Goal: Find specific page/section: Find specific page/section

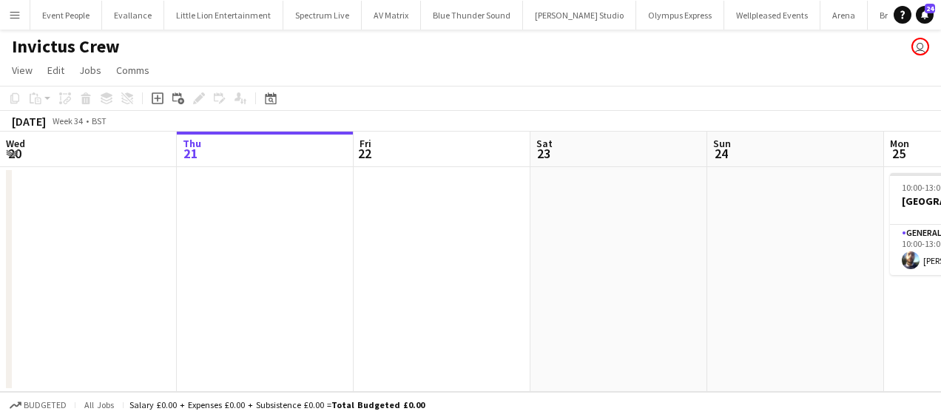
scroll to position [0, 518]
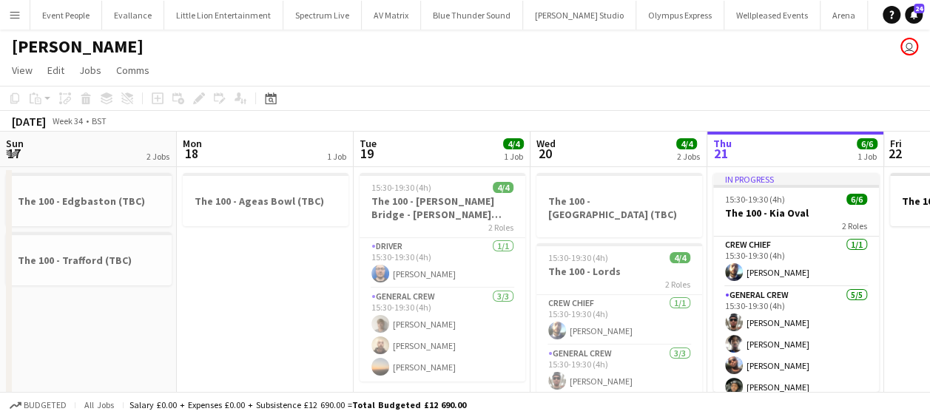
scroll to position [0, 509]
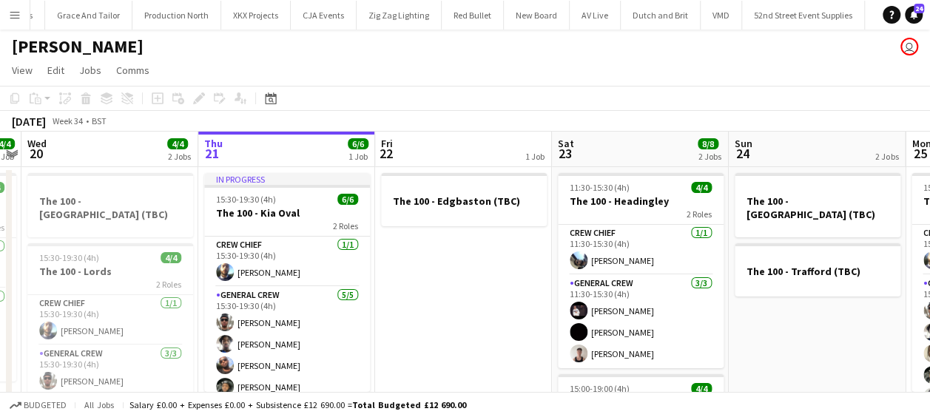
click at [8, 16] on button "Menu" at bounding box center [15, 15] width 30 height 30
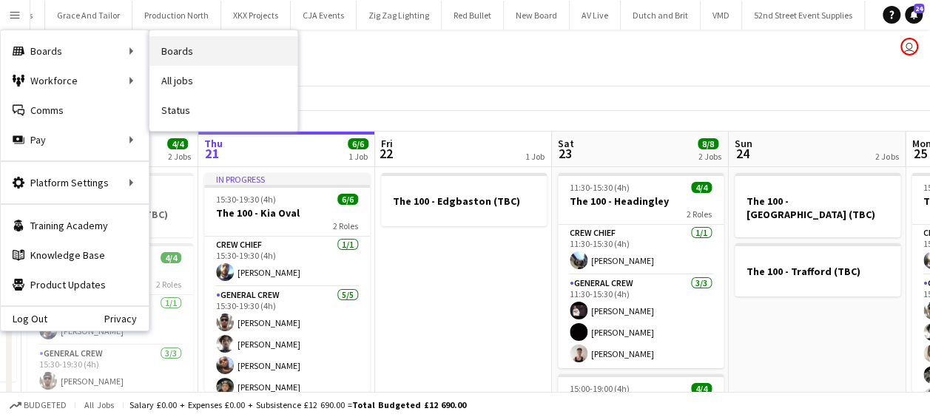
click at [200, 53] on link "Boards" at bounding box center [223, 51] width 148 height 30
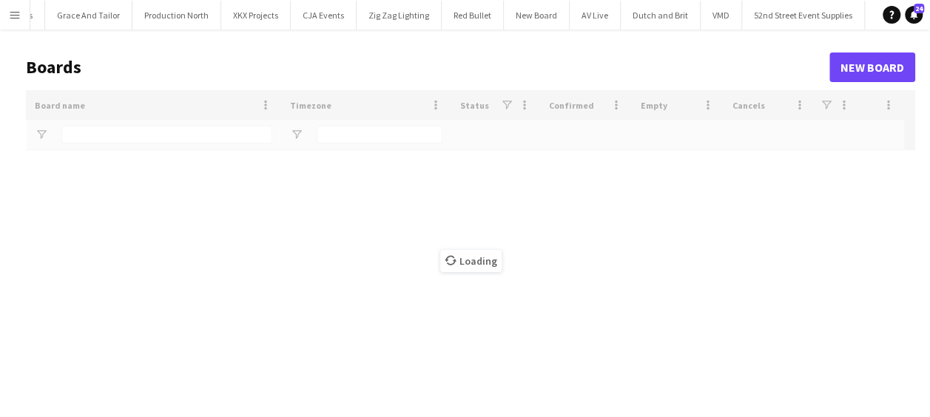
type input "*****"
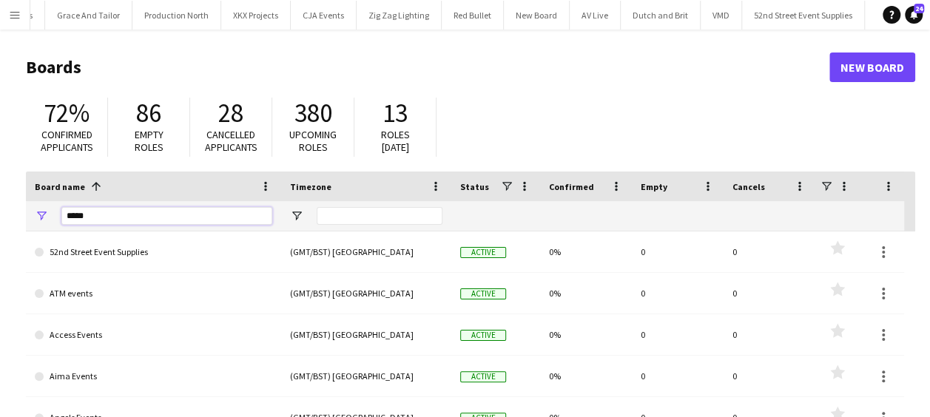
drag, startPoint x: 110, startPoint y: 215, endPoint x: 0, endPoint y: 209, distance: 110.4
click at [0, 219] on html "Menu Boards Boards Boards All jobs Status Workforce Workforce My Workforce Recr…" at bounding box center [465, 282] width 930 height 564
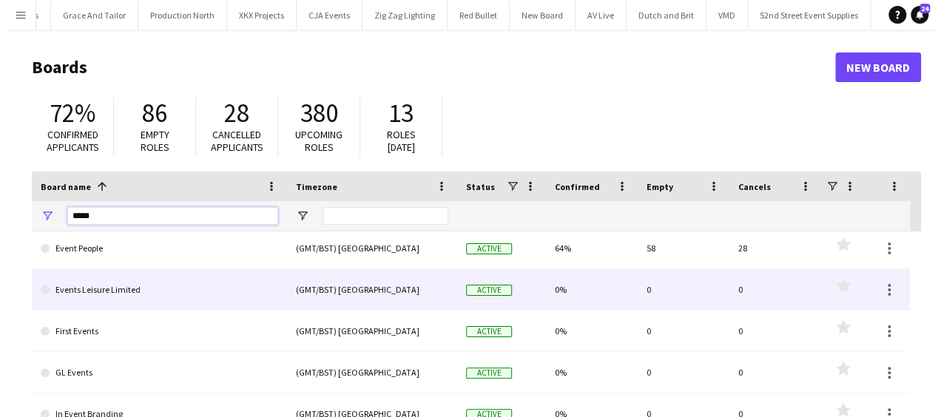
scroll to position [444, 0]
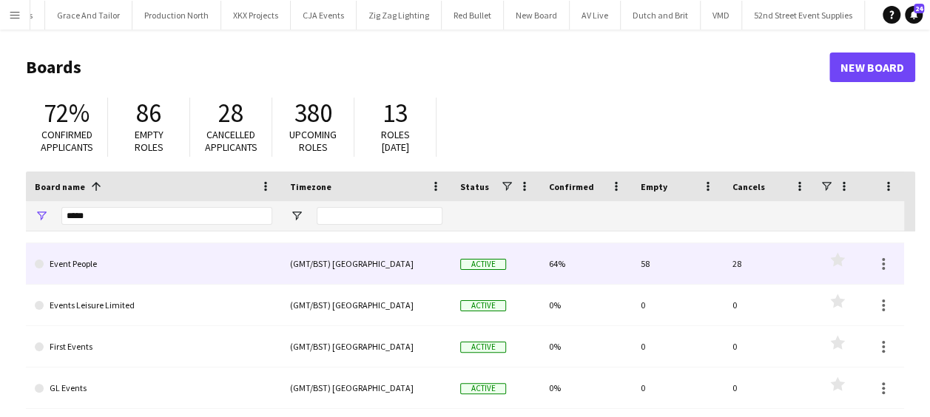
click at [107, 266] on link "Event People" at bounding box center [153, 263] width 237 height 41
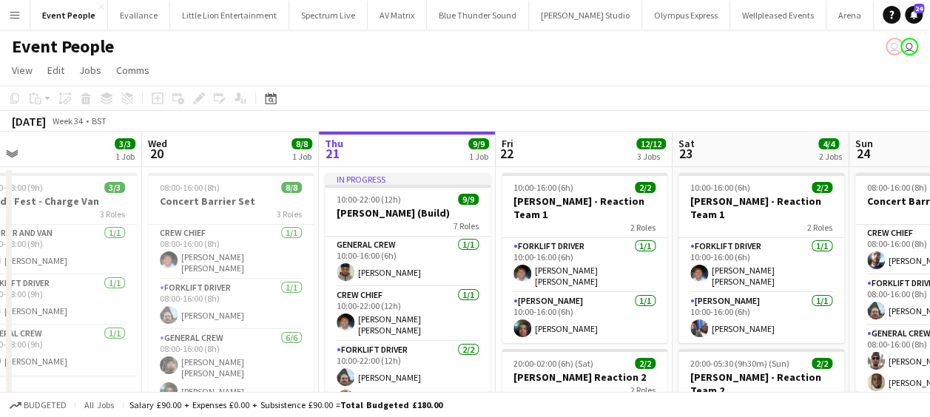
drag, startPoint x: 201, startPoint y: 272, endPoint x: 343, endPoint y: 262, distance: 142.4
drag, startPoint x: 157, startPoint y: 274, endPoint x: 237, endPoint y: 274, distance: 80.6
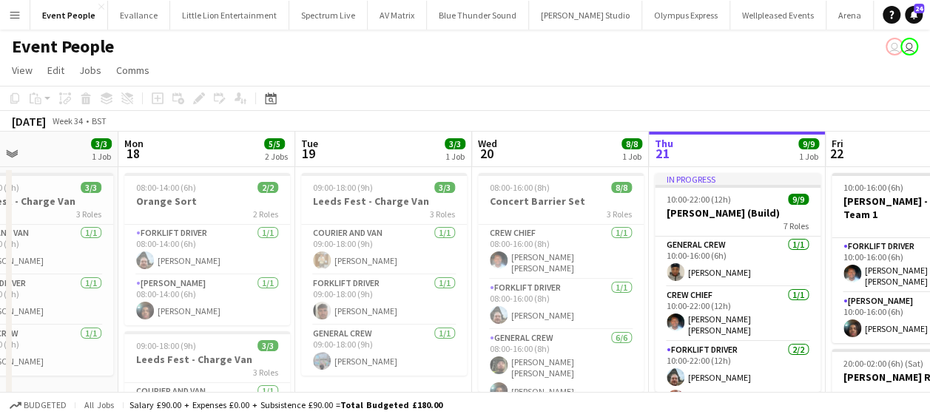
drag, startPoint x: 242, startPoint y: 275, endPoint x: 484, endPoint y: 272, distance: 241.9
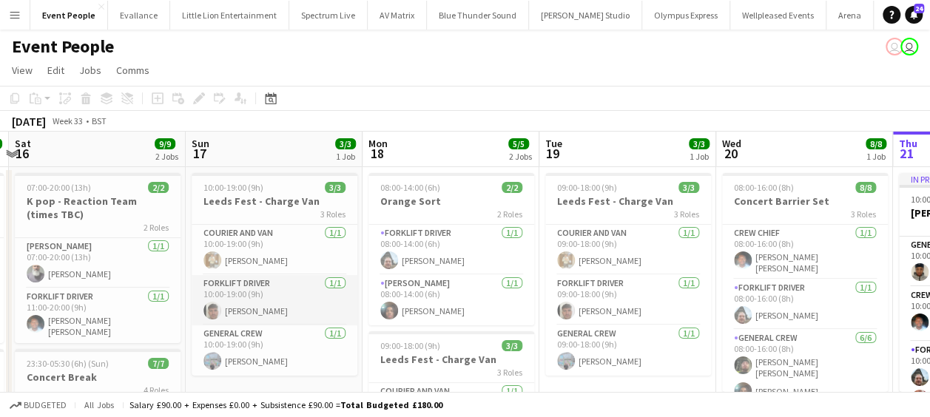
drag, startPoint x: 253, startPoint y: 290, endPoint x: 414, endPoint y: 284, distance: 161.4
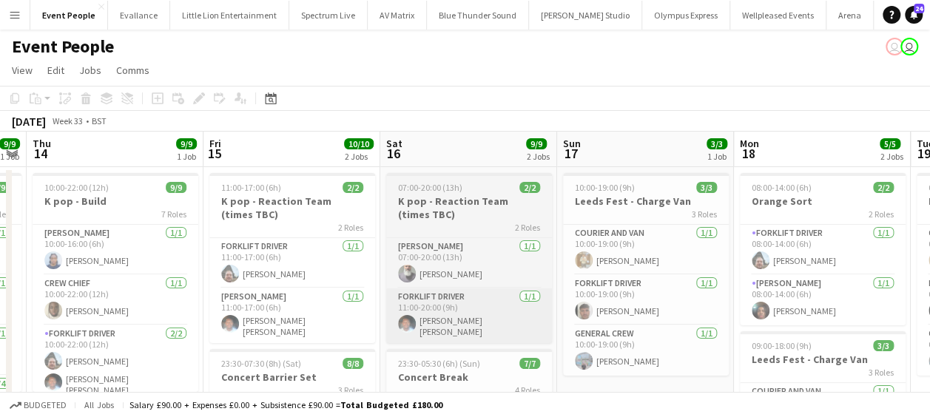
drag, startPoint x: 343, startPoint y: 291, endPoint x: 445, endPoint y: 293, distance: 102.1
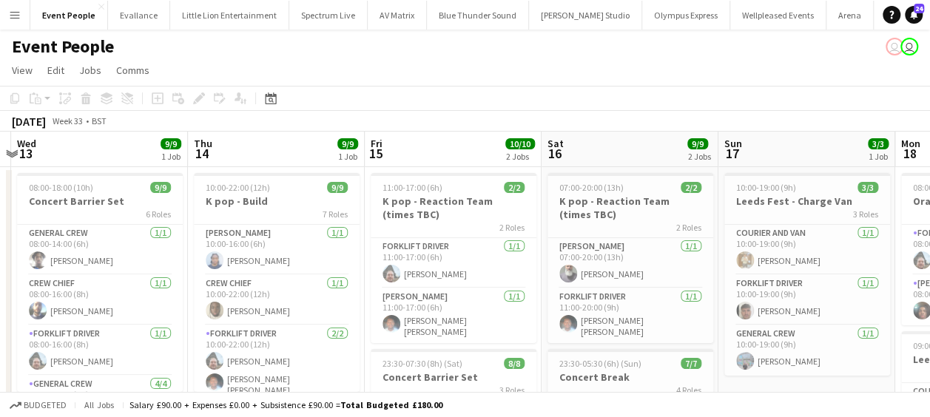
drag, startPoint x: 388, startPoint y: 292, endPoint x: 508, endPoint y: 289, distance: 119.2
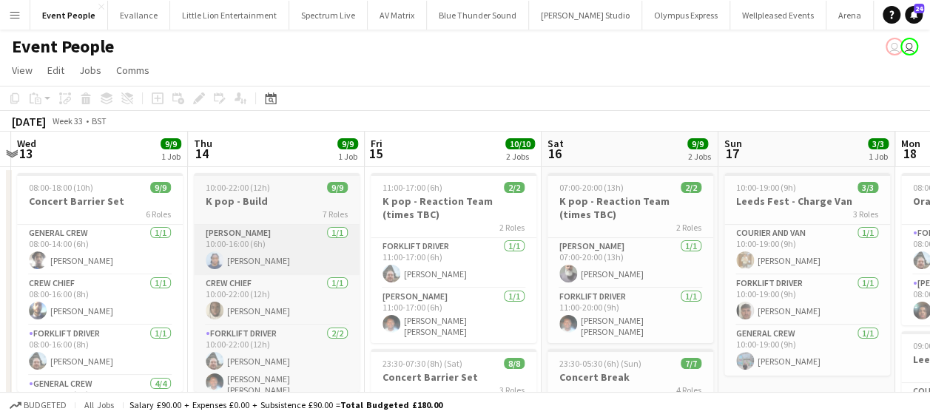
drag, startPoint x: 278, startPoint y: 283, endPoint x: 571, endPoint y: 271, distance: 293.2
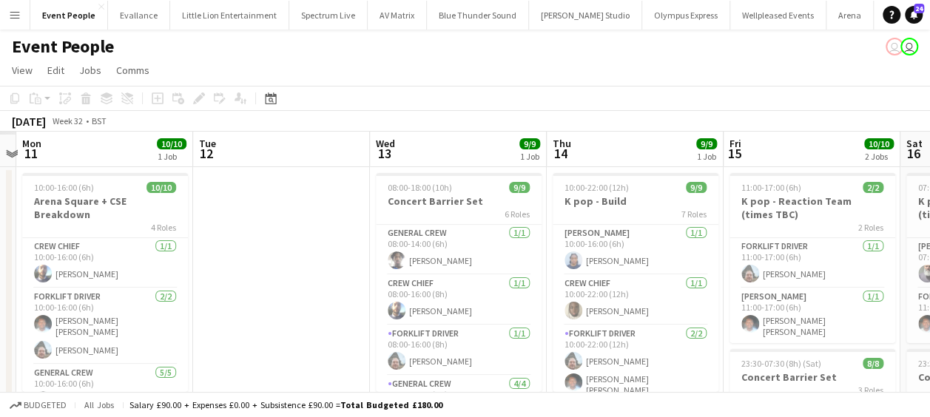
drag, startPoint x: 360, startPoint y: 271, endPoint x: 426, endPoint y: 266, distance: 66.8
drag, startPoint x: 328, startPoint y: 269, endPoint x: 445, endPoint y: 266, distance: 116.2
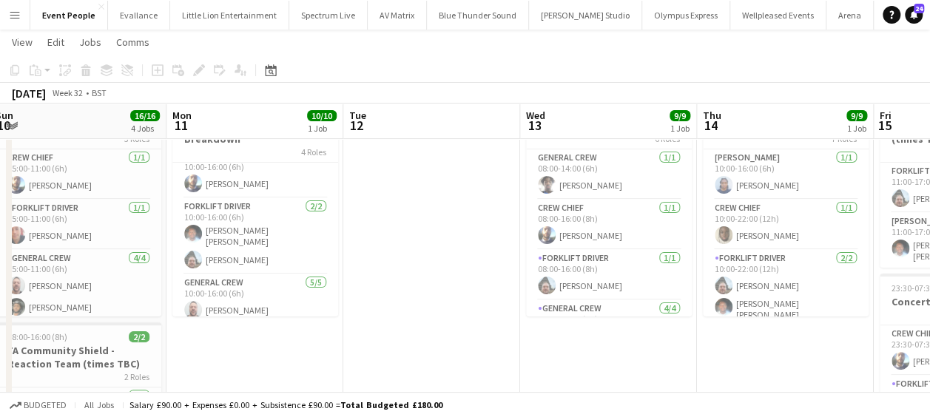
scroll to position [162, 0]
